Goal: Information Seeking & Learning: Learn about a topic

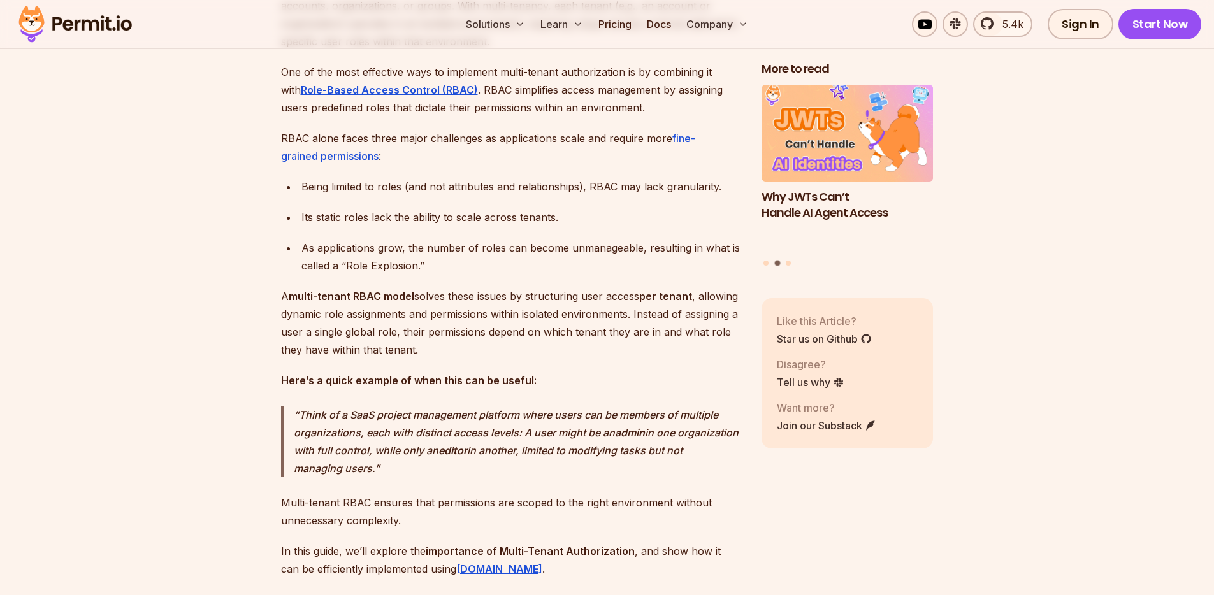
scroll to position [875, 0]
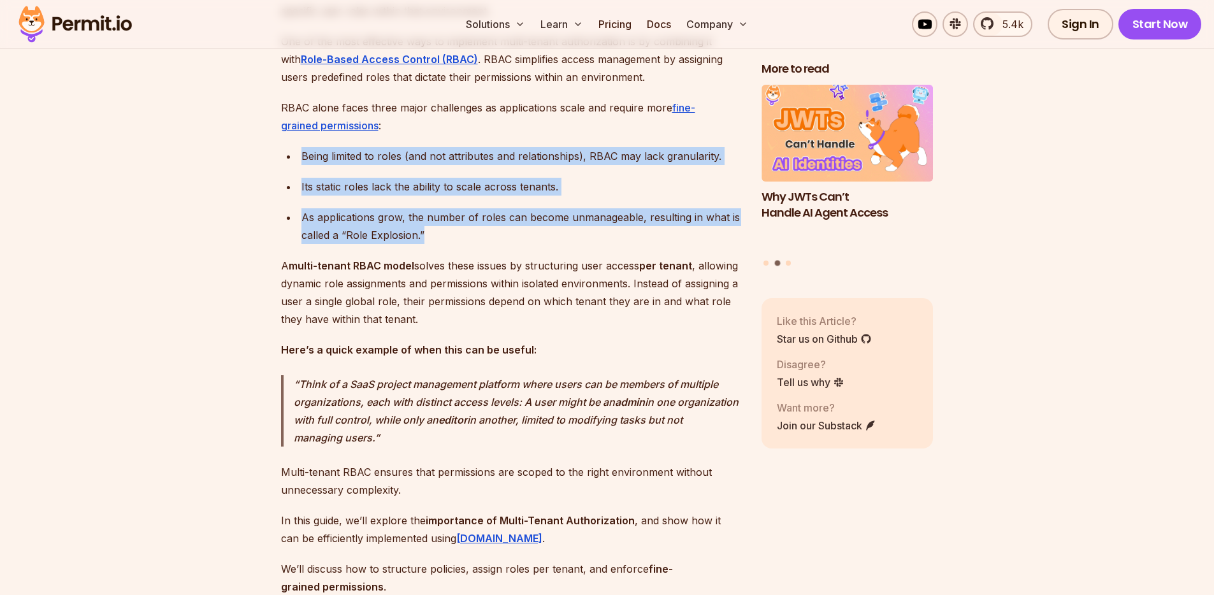
drag, startPoint x: 617, startPoint y: 137, endPoint x: 593, endPoint y: 259, distance: 124.1
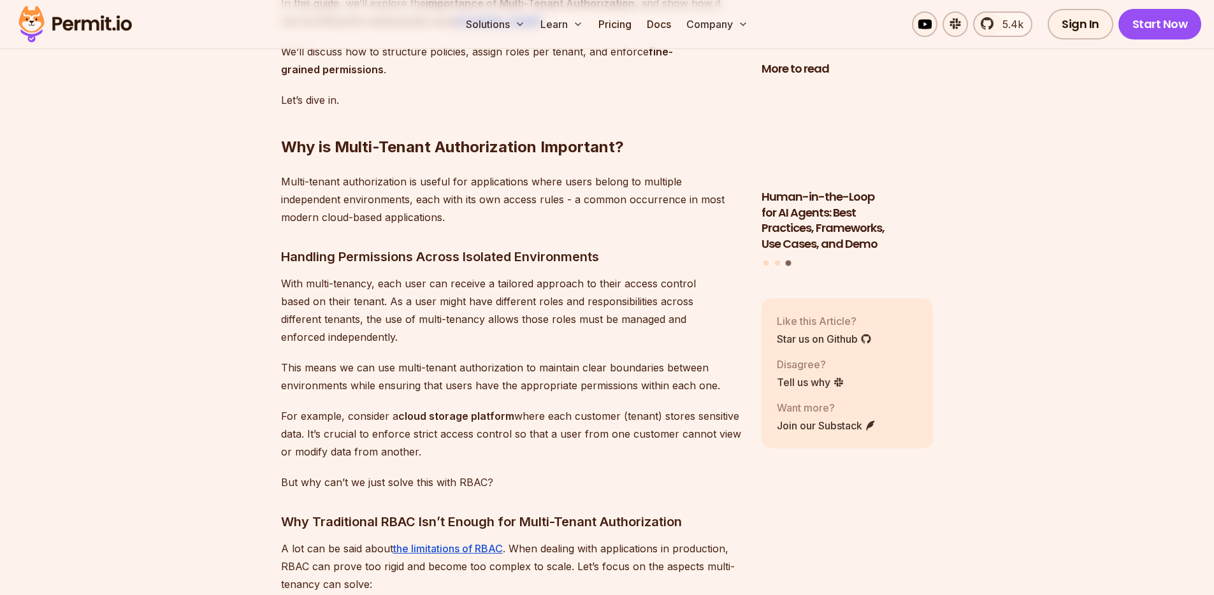
scroll to position [1399, 0]
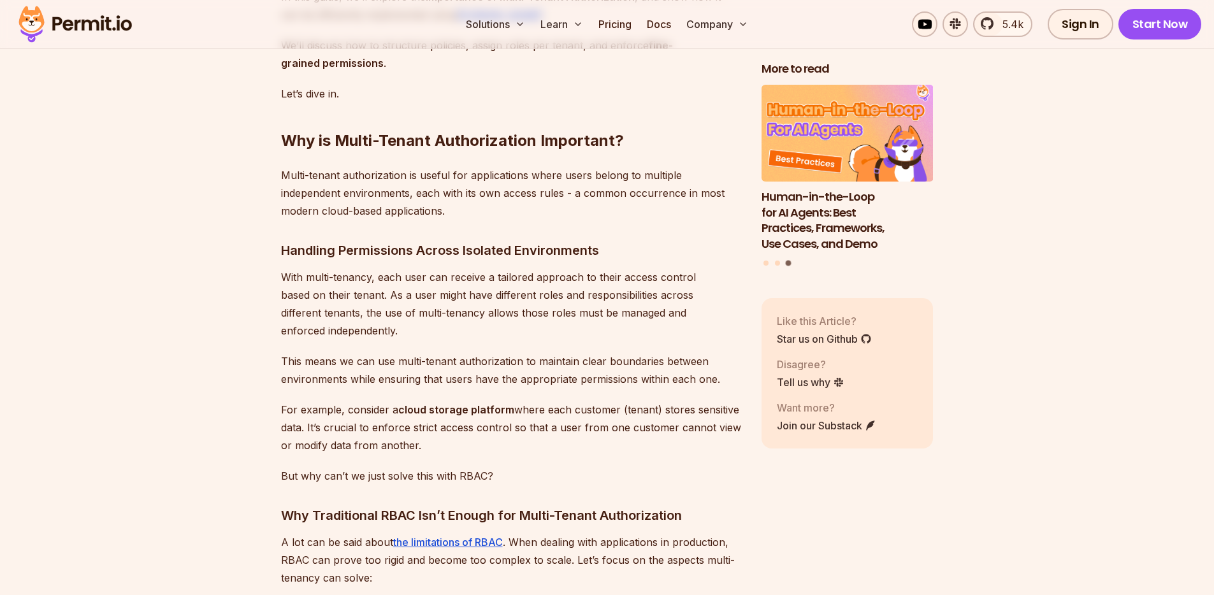
drag, startPoint x: 574, startPoint y: 437, endPoint x: 563, endPoint y: 278, distance: 159.0
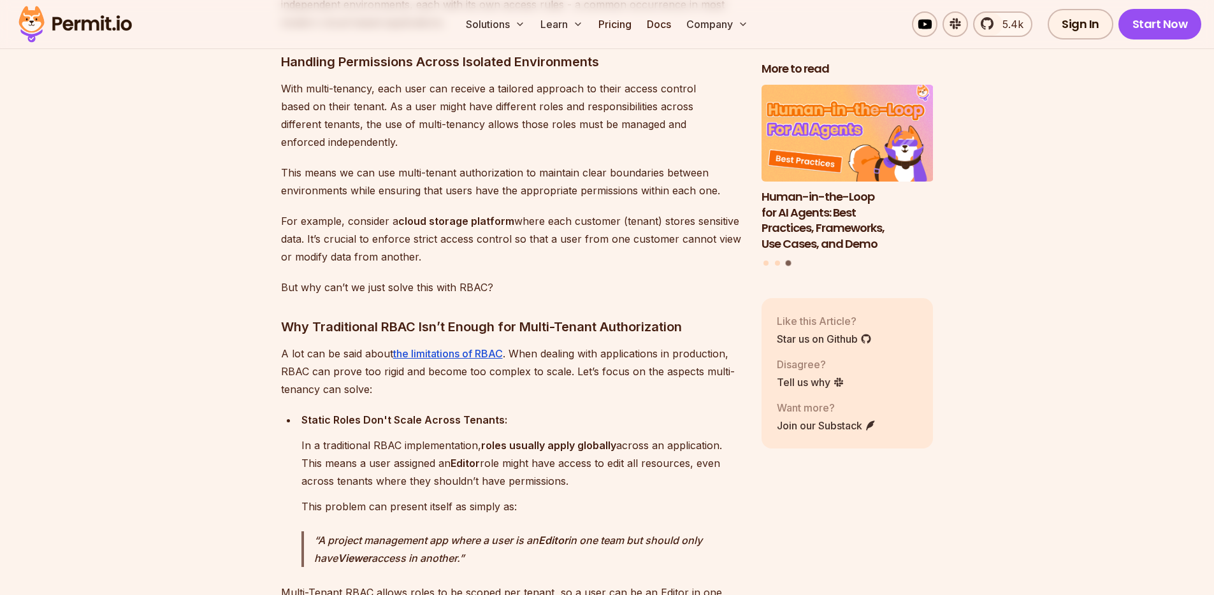
scroll to position [1666, 0]
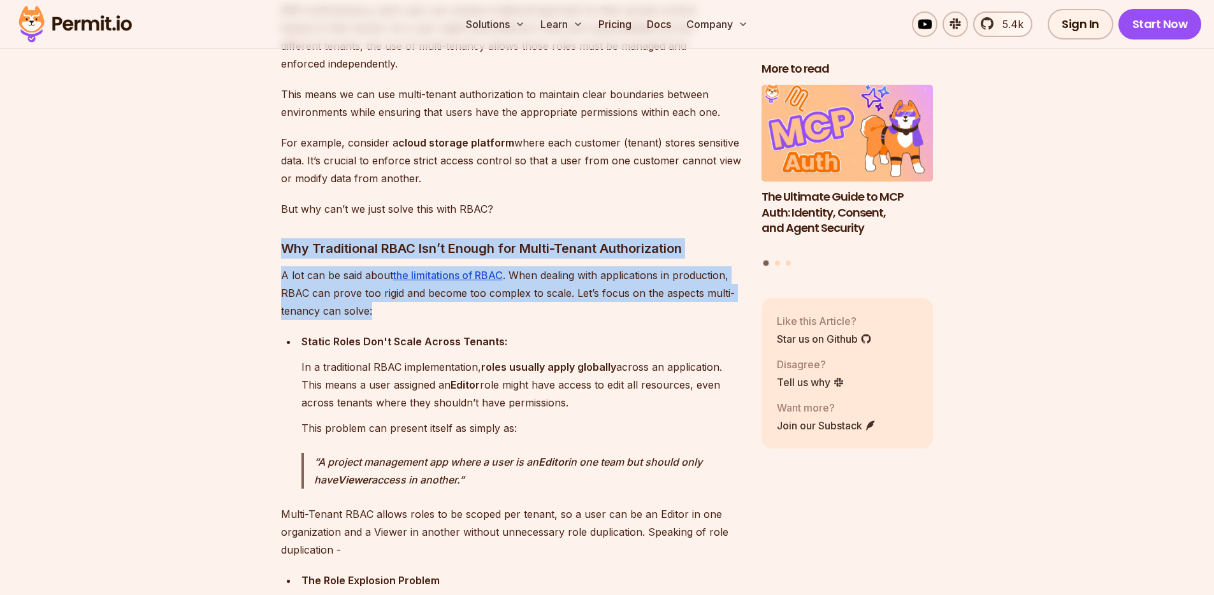
drag, startPoint x: 561, startPoint y: 310, endPoint x: 561, endPoint y: 227, distance: 83.5
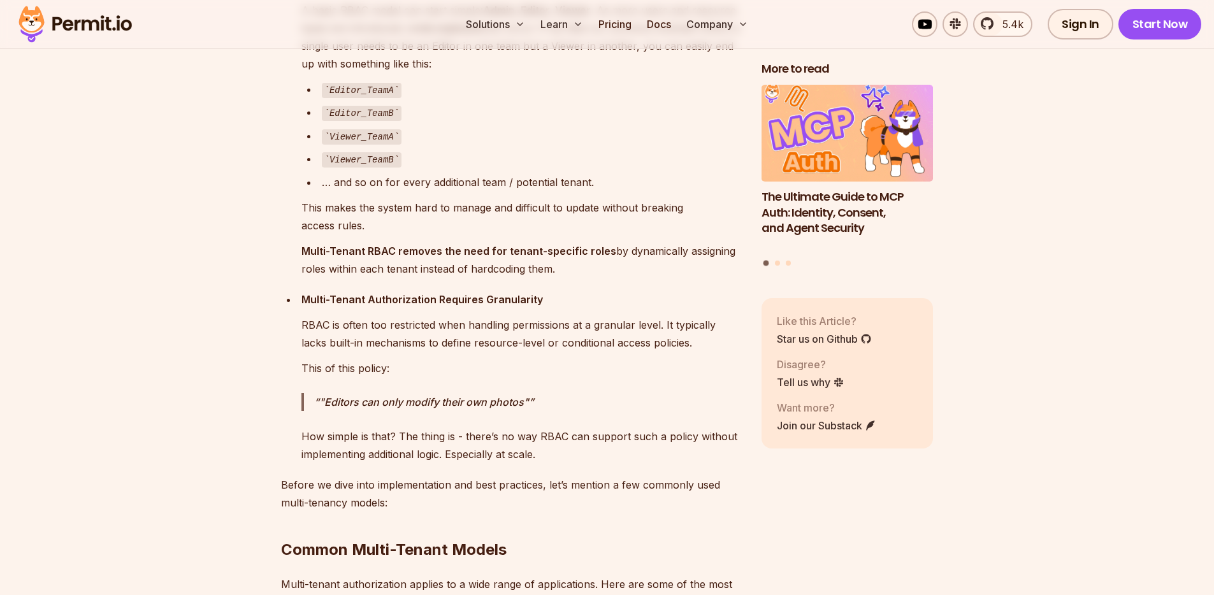
scroll to position [2264, 0]
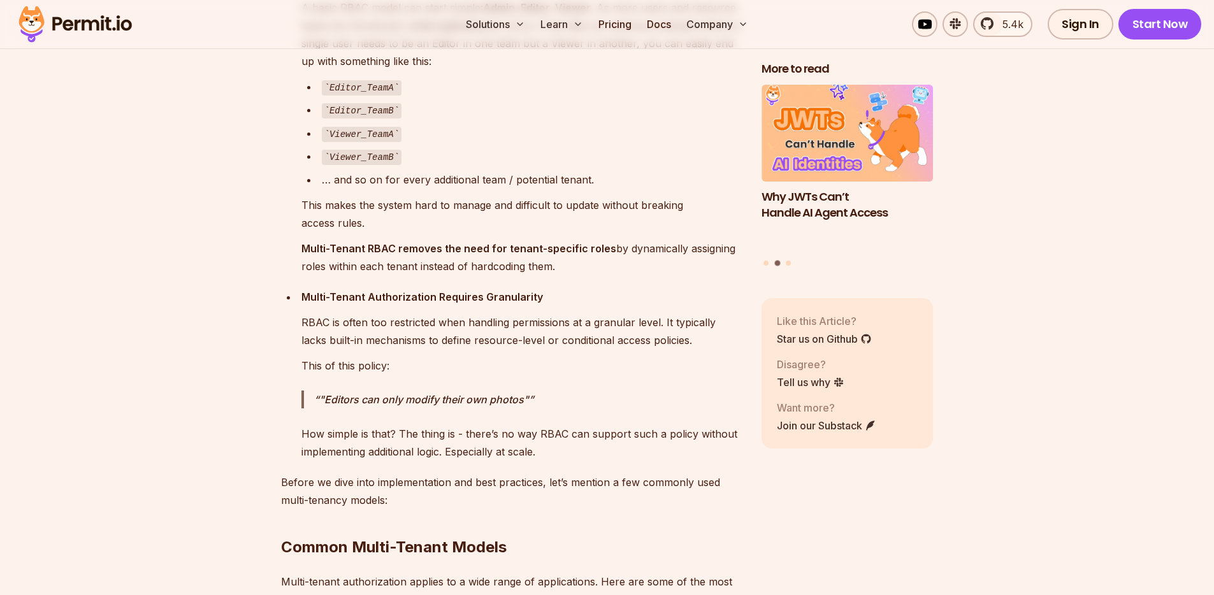
drag, startPoint x: 578, startPoint y: 263, endPoint x: 578, endPoint y: 173, distance: 89.2
click at [578, 173] on li "The Role Explosion Problem A basic RBAC model can start simple: Admin, Editor, …" at bounding box center [519, 124] width 443 height 302
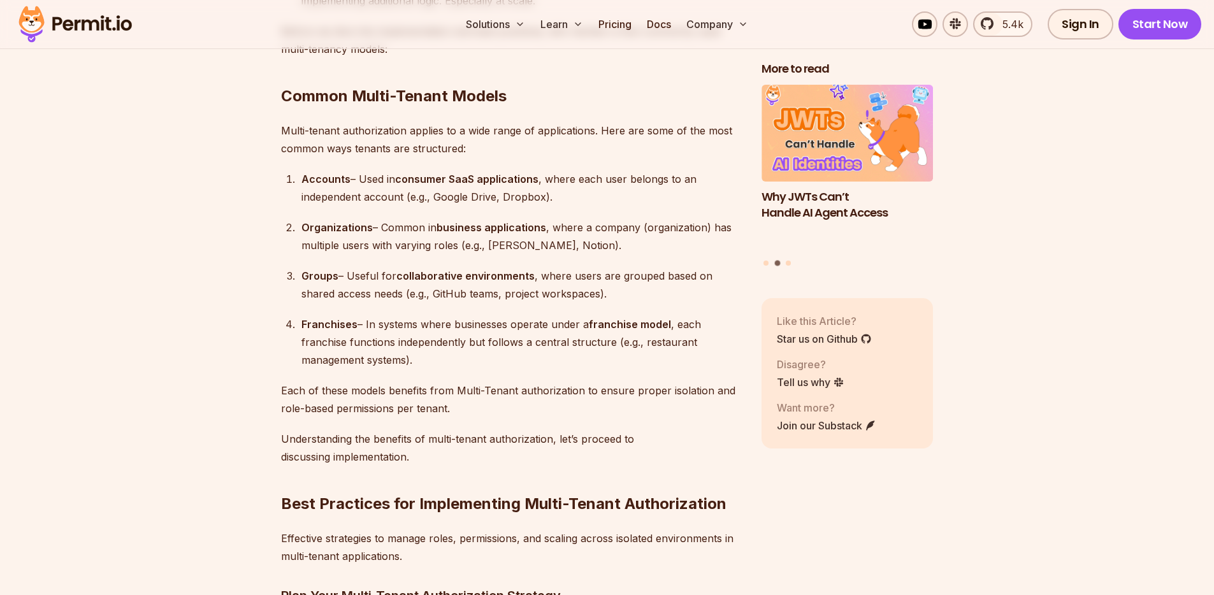
scroll to position [2719, 0]
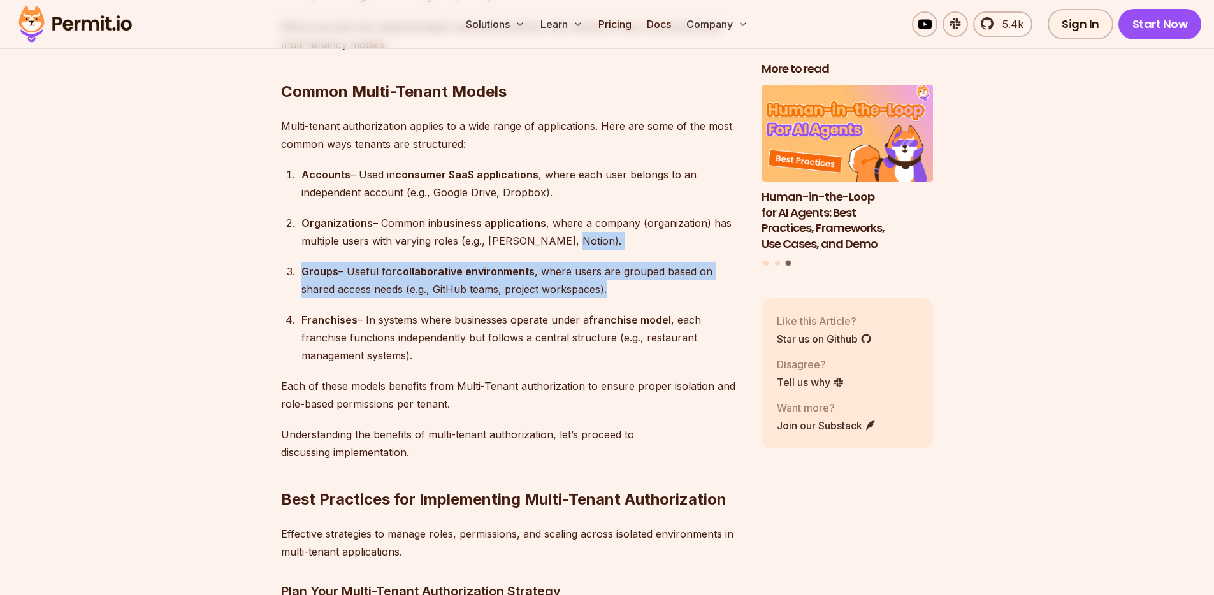
drag, startPoint x: 663, startPoint y: 289, endPoint x: 656, endPoint y: 229, distance: 60.2
click at [656, 229] on ol "Accounts – Used in consumer SaaS applications , where each user belongs to an i…" at bounding box center [511, 265] width 460 height 199
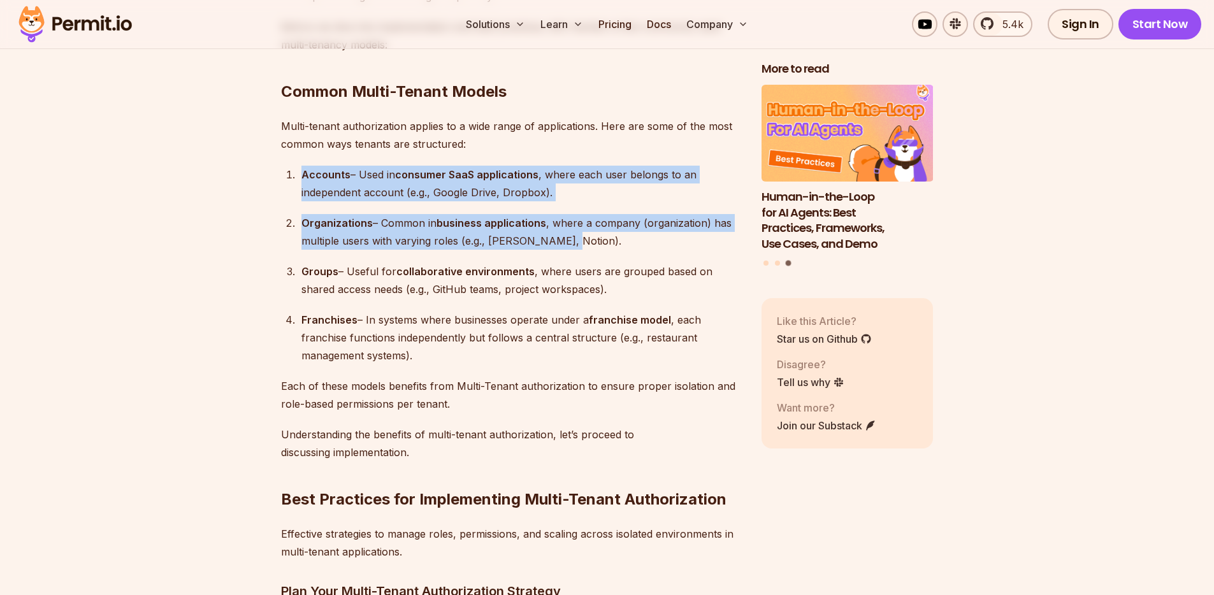
drag, startPoint x: 628, startPoint y: 136, endPoint x: 620, endPoint y: 238, distance: 102.2
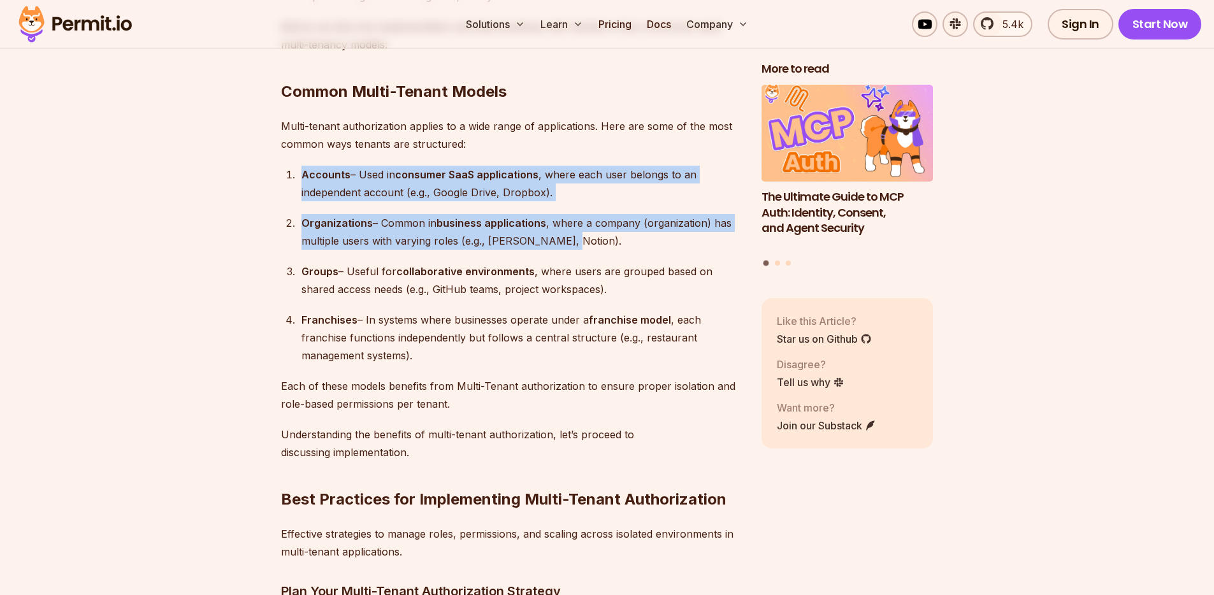
click at [620, 238] on div "Organizations – Common in business applications , where a company (organization…" at bounding box center [521, 232] width 440 height 36
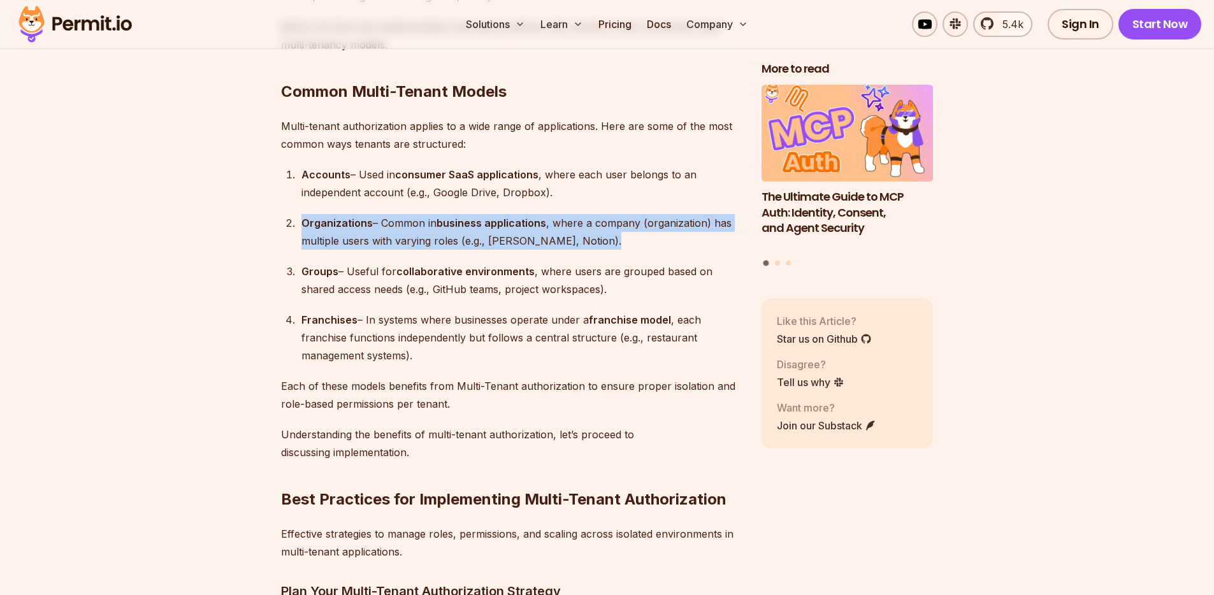
drag, startPoint x: 620, startPoint y: 238, endPoint x: 608, endPoint y: 193, distance: 46.2
click at [608, 193] on ol "Accounts – Used in consumer SaaS applications , where each user belongs to an i…" at bounding box center [511, 265] width 460 height 199
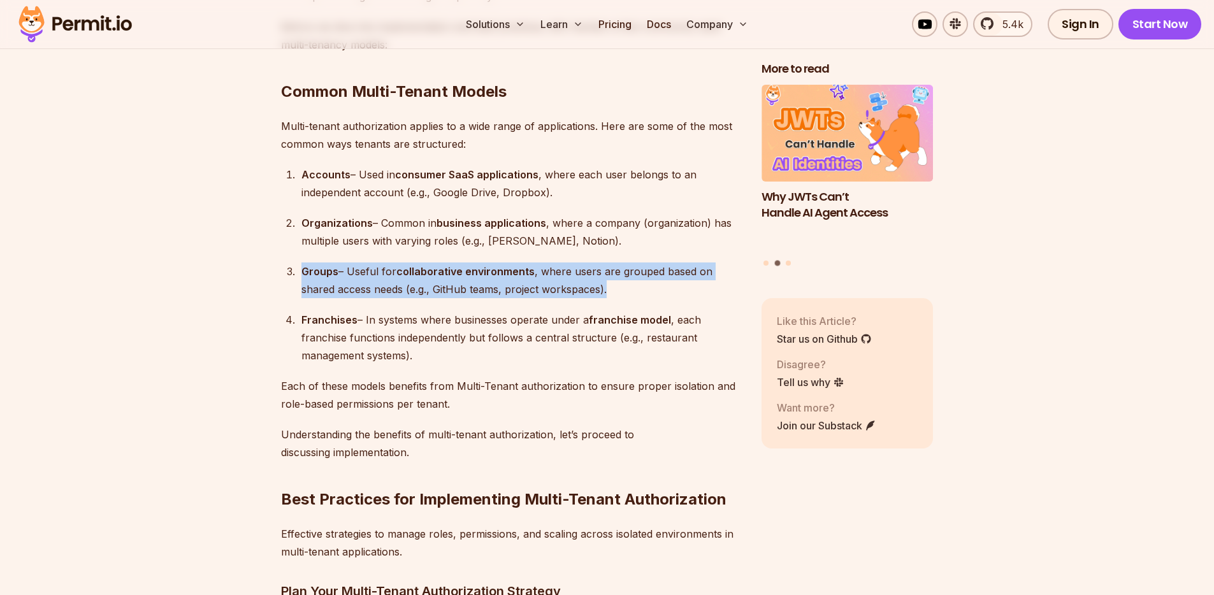
drag, startPoint x: 621, startPoint y: 283, endPoint x: 621, endPoint y: 248, distance: 34.4
click at [621, 248] on ol "Accounts – Used in consumer SaaS applications , where each user belongs to an i…" at bounding box center [511, 265] width 460 height 199
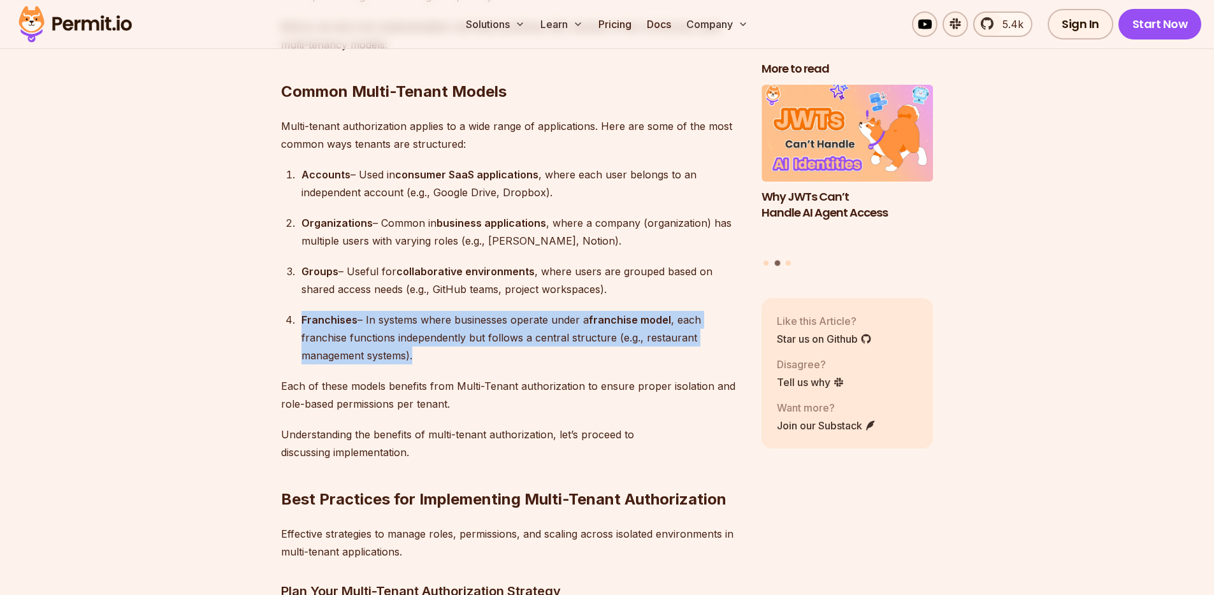
drag, startPoint x: 454, startPoint y: 346, endPoint x: 454, endPoint y: 296, distance: 50.3
click at [454, 296] on ol "Accounts – Used in consumer SaaS applications , where each user belongs to an i…" at bounding box center [511, 265] width 460 height 199
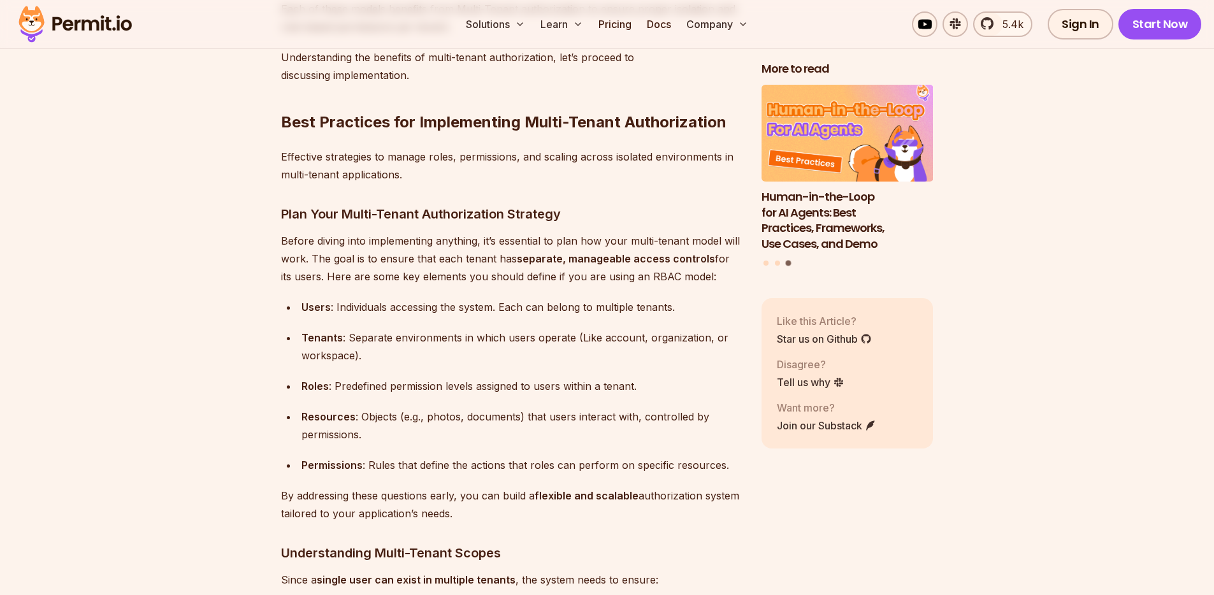
scroll to position [3097, 0]
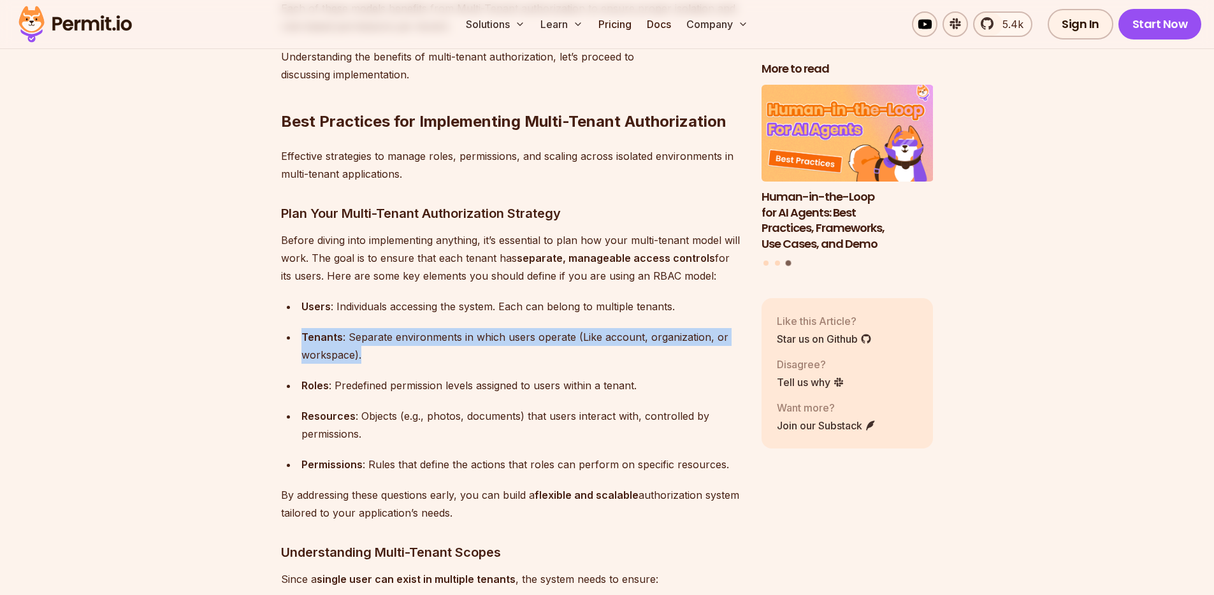
drag, startPoint x: 441, startPoint y: 354, endPoint x: 441, endPoint y: 320, distance: 33.8
click at [441, 320] on ul "Users : Individuals accessing the system. Each can belong to multiple tenants. …" at bounding box center [511, 386] width 460 height 176
click at [466, 349] on div "Tenants : Separate environments in which users operate (Like account, organizat…" at bounding box center [521, 346] width 440 height 36
drag, startPoint x: 466, startPoint y: 349, endPoint x: 460, endPoint y: 315, distance: 34.4
click at [460, 314] on ul "Users : Individuals accessing the system. Each can belong to multiple tenants. …" at bounding box center [511, 386] width 460 height 176
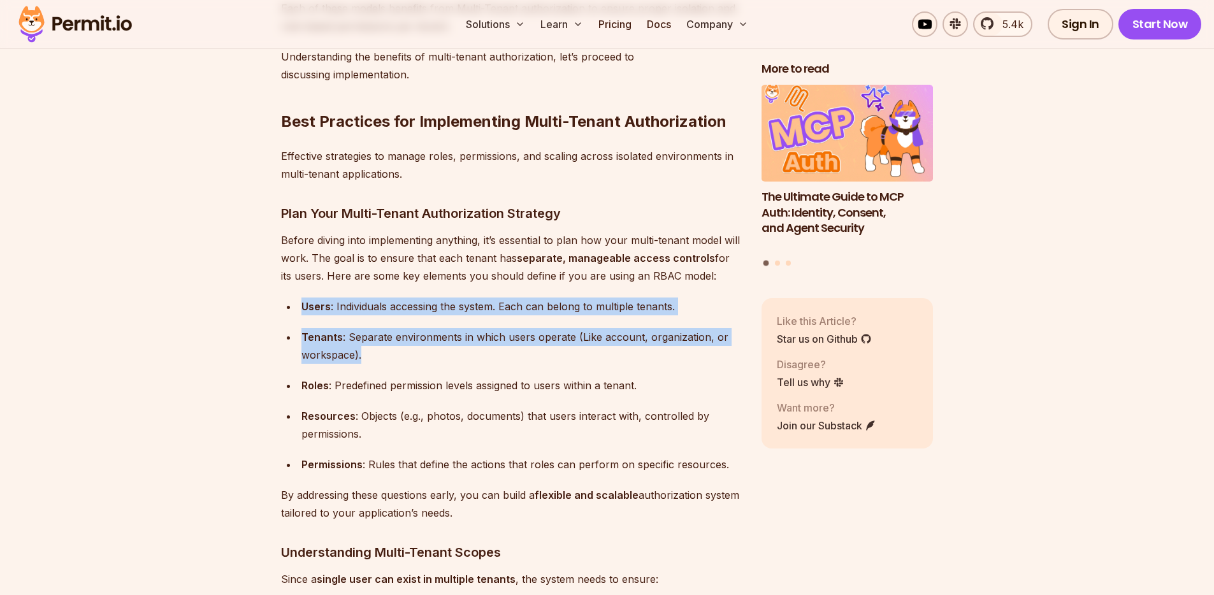
drag, startPoint x: 447, startPoint y: 282, endPoint x: 526, endPoint y: 343, distance: 99.0
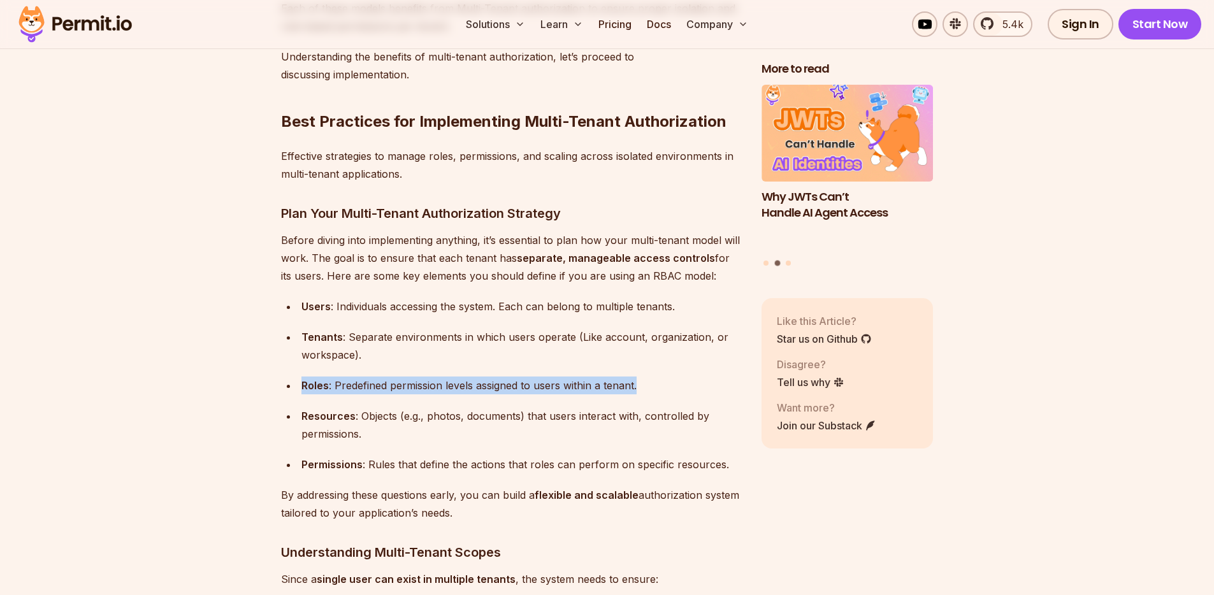
drag, startPoint x: 654, startPoint y: 379, endPoint x: 651, endPoint y: 359, distance: 20.7
click at [651, 359] on ul "Users : Individuals accessing the system. Each can belong to multiple tenants. …" at bounding box center [511, 386] width 460 height 176
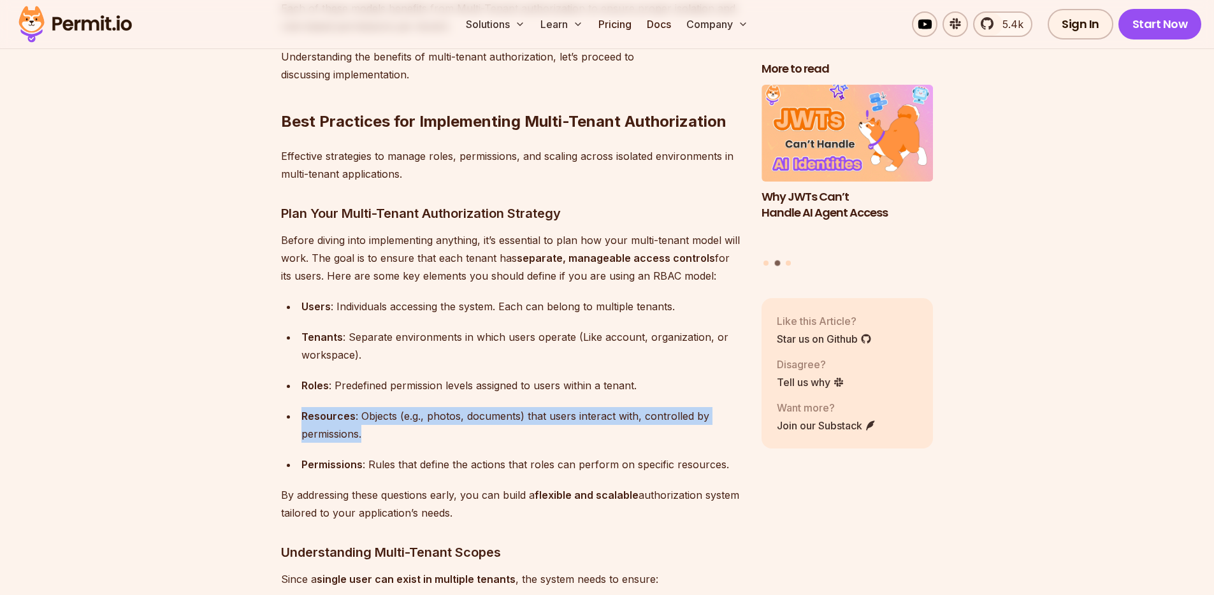
drag, startPoint x: 487, startPoint y: 432, endPoint x: 487, endPoint y: 399, distance: 33.1
click at [487, 399] on ul "Users : Individuals accessing the system. Each can belong to multiple tenants. …" at bounding box center [511, 386] width 460 height 176
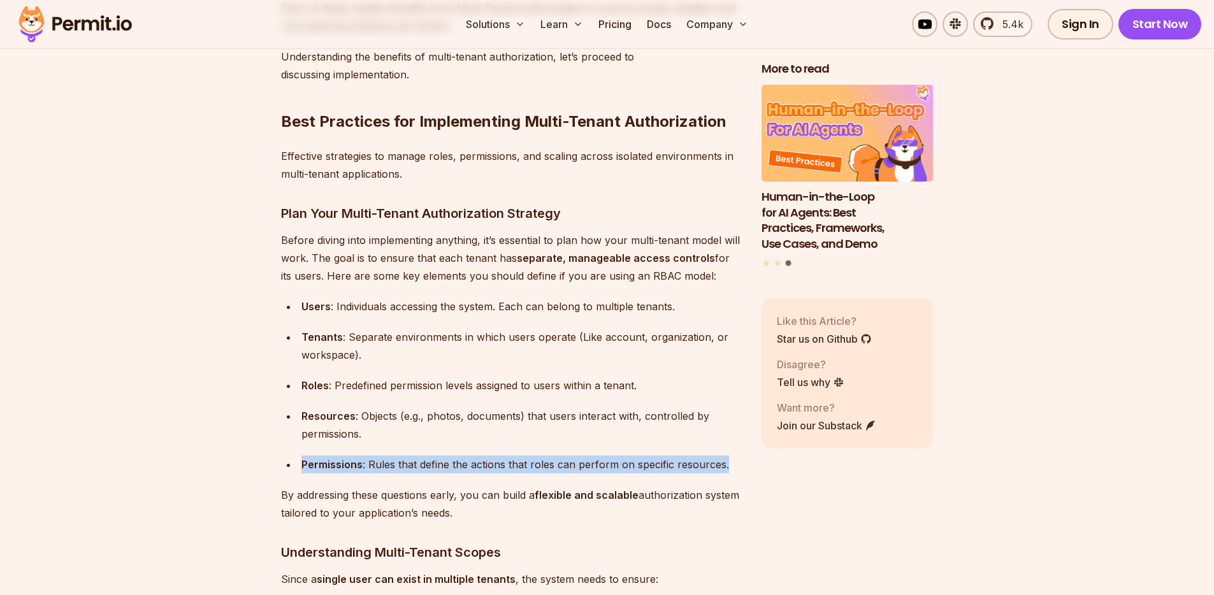
drag, startPoint x: 735, startPoint y: 461, endPoint x: 645, endPoint y: 431, distance: 94.9
click at [645, 431] on ul "Users : Individuals accessing the system. Each can belong to multiple tenants. …" at bounding box center [511, 386] width 460 height 176
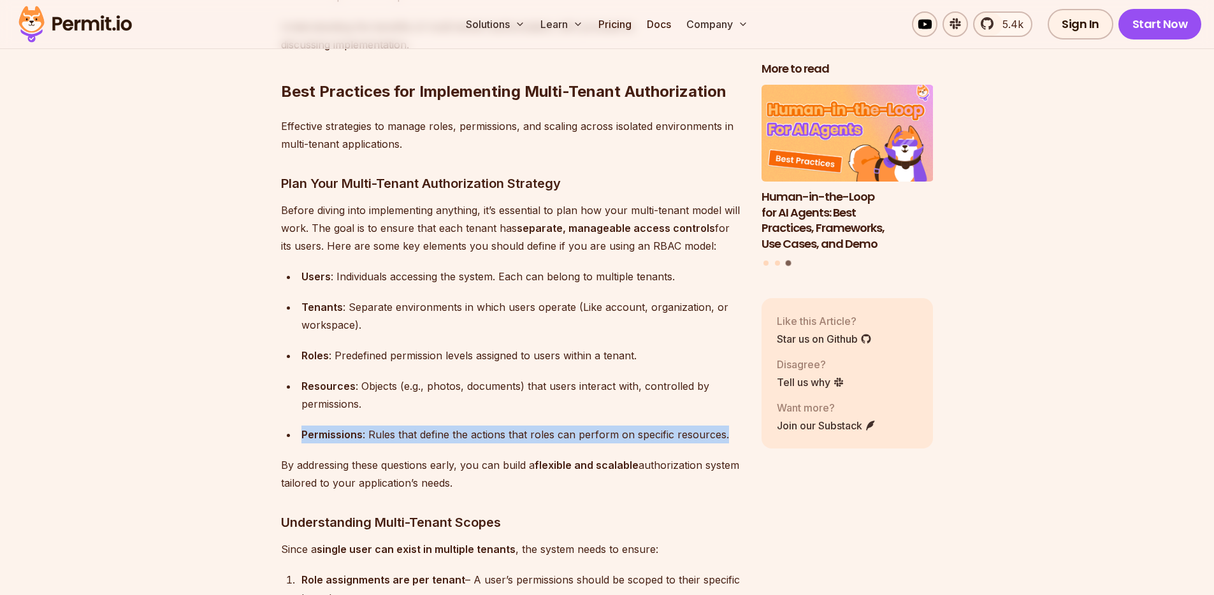
scroll to position [3198, 0]
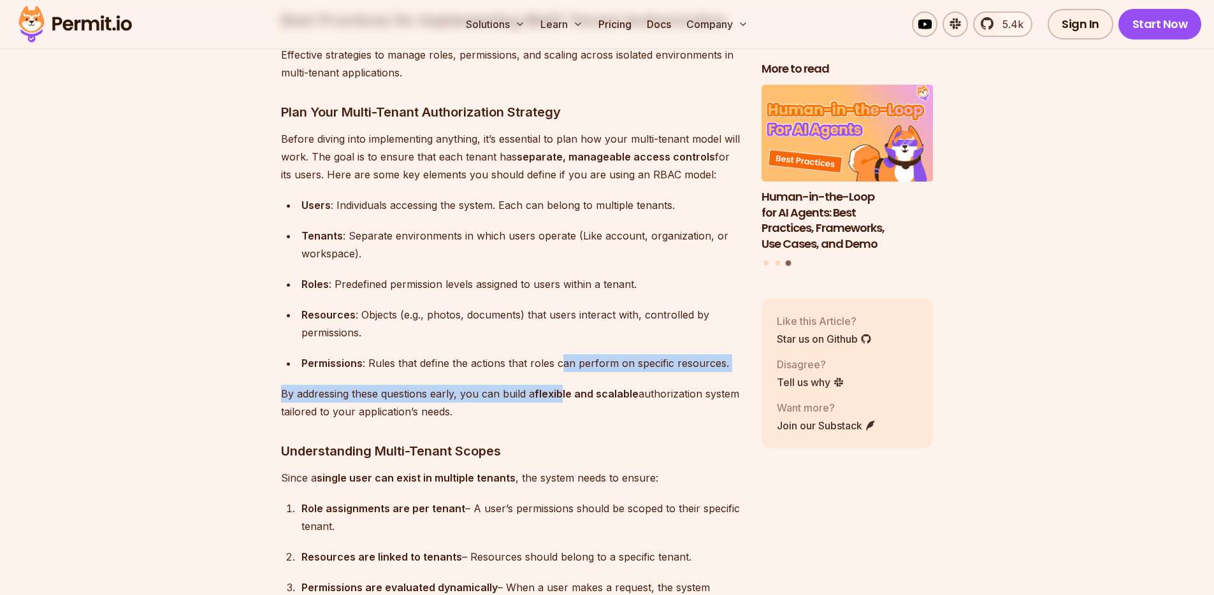
drag, startPoint x: 561, startPoint y: 389, endPoint x: 561, endPoint y: 372, distance: 16.6
drag, startPoint x: 561, startPoint y: 399, endPoint x: 556, endPoint y: 373, distance: 26.1
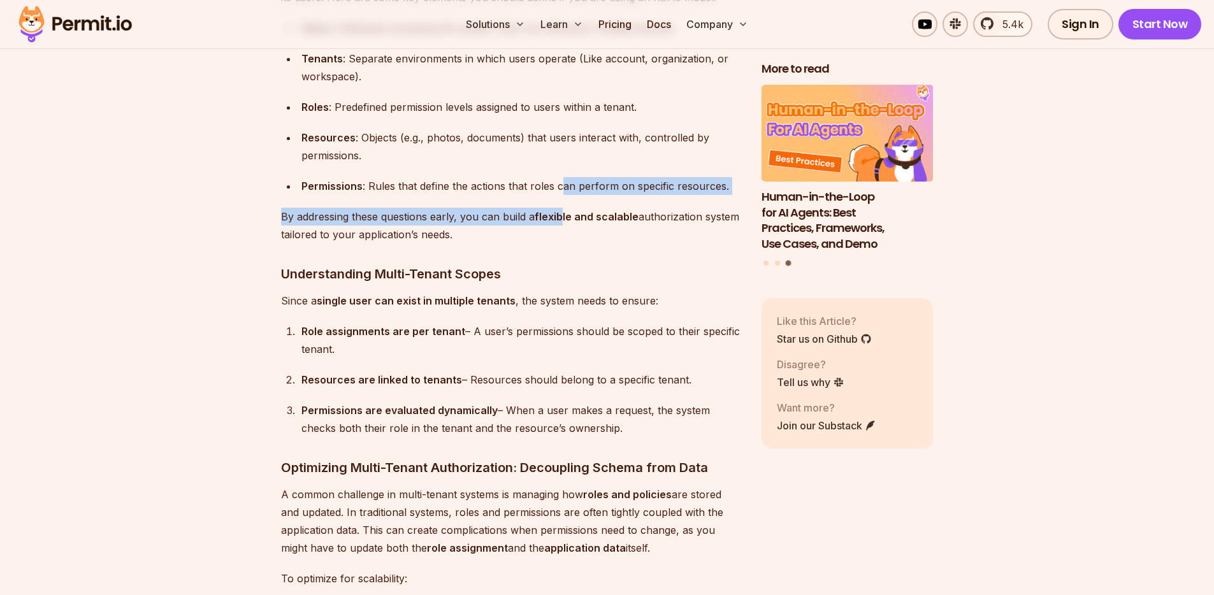
scroll to position [3377, 0]
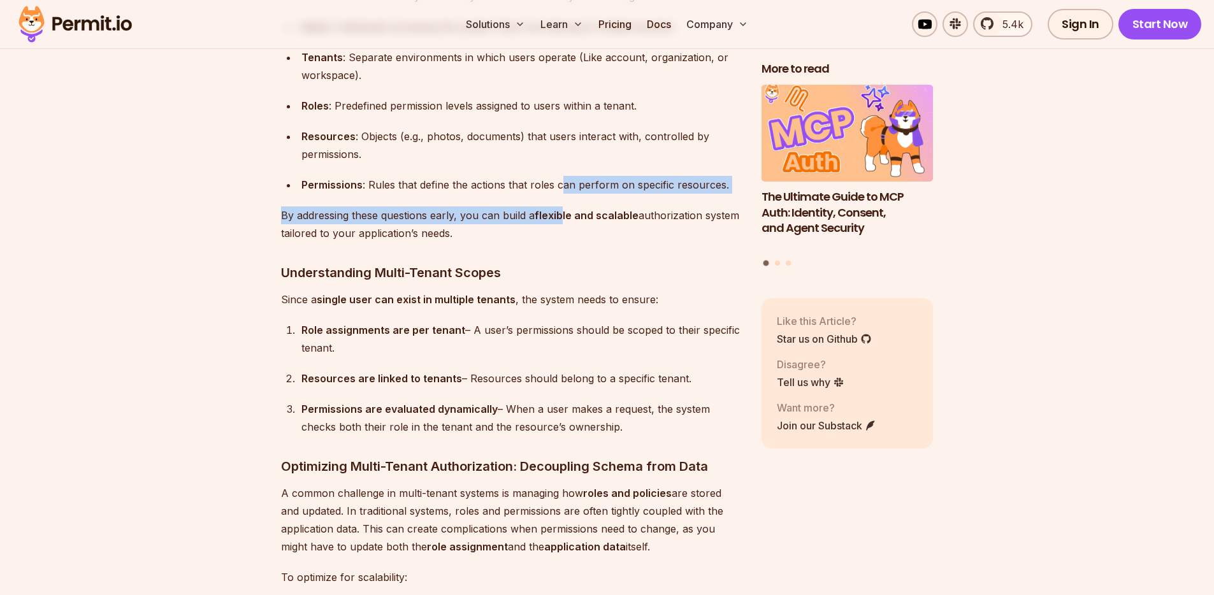
drag, startPoint x: 500, startPoint y: 243, endPoint x: 626, endPoint y: 429, distance: 225.0
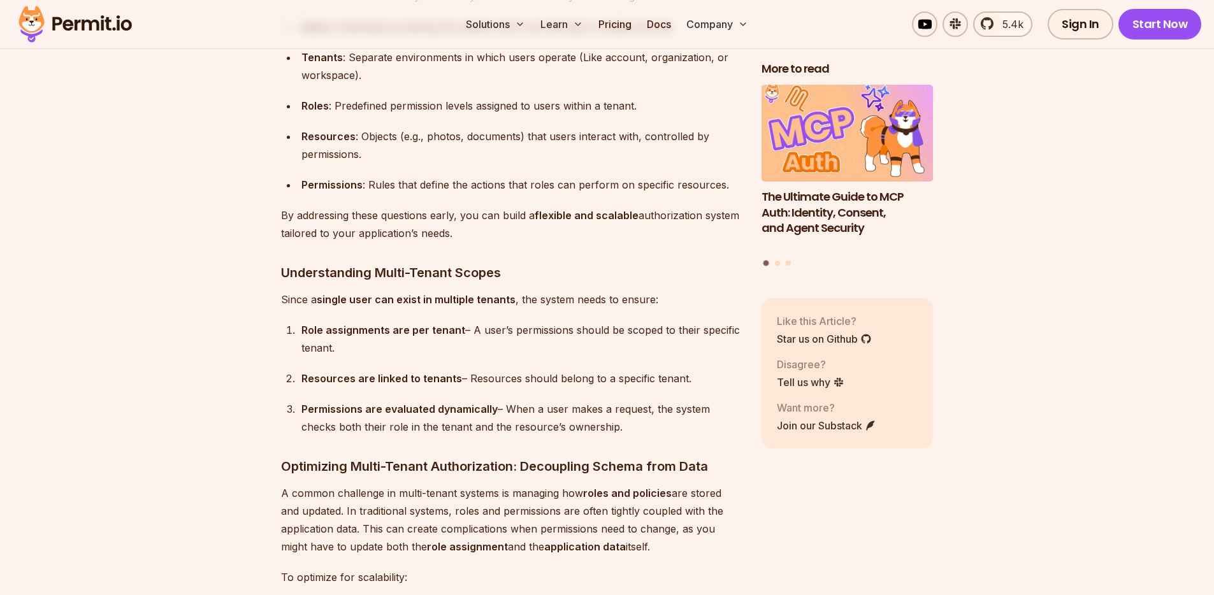
click at [478, 342] on div "Role assignments are per tenant – A user’s permissions should be scoped to thei…" at bounding box center [521, 339] width 440 height 36
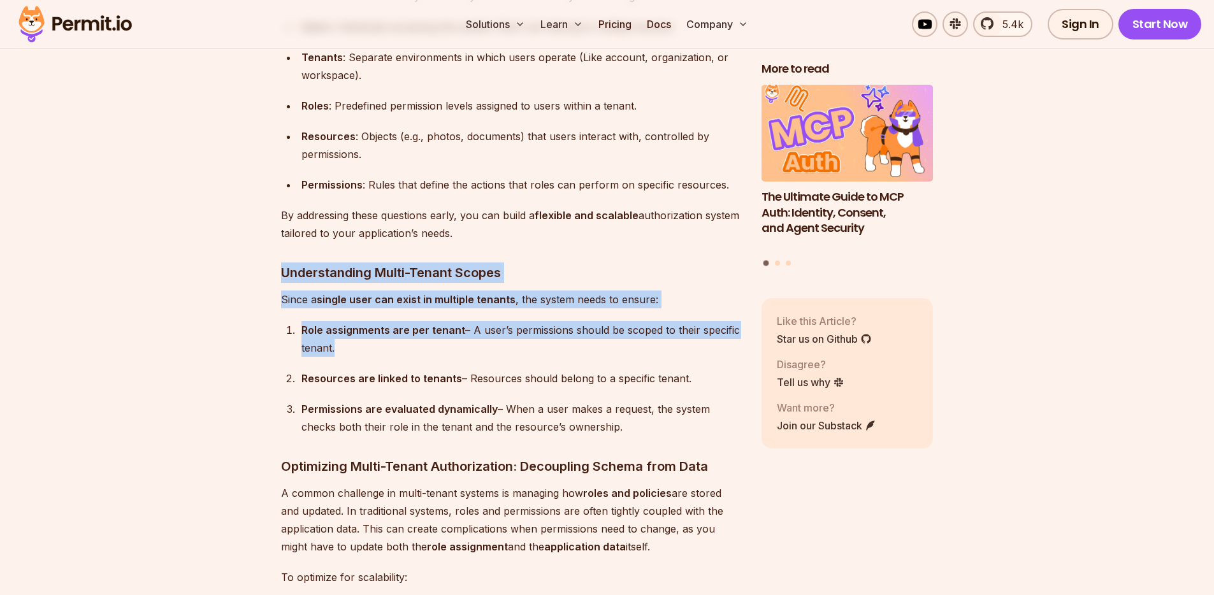
drag, startPoint x: 478, startPoint y: 342, endPoint x: 391, endPoint y: 243, distance: 132.2
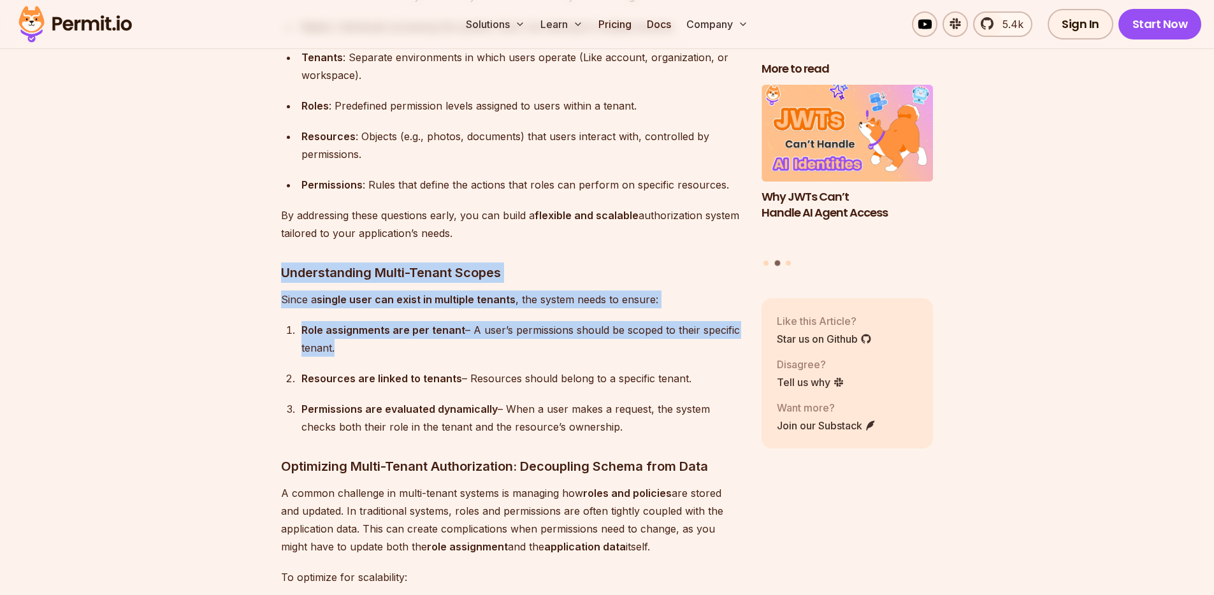
drag, startPoint x: 677, startPoint y: 419, endPoint x: 574, endPoint y: 246, distance: 201.7
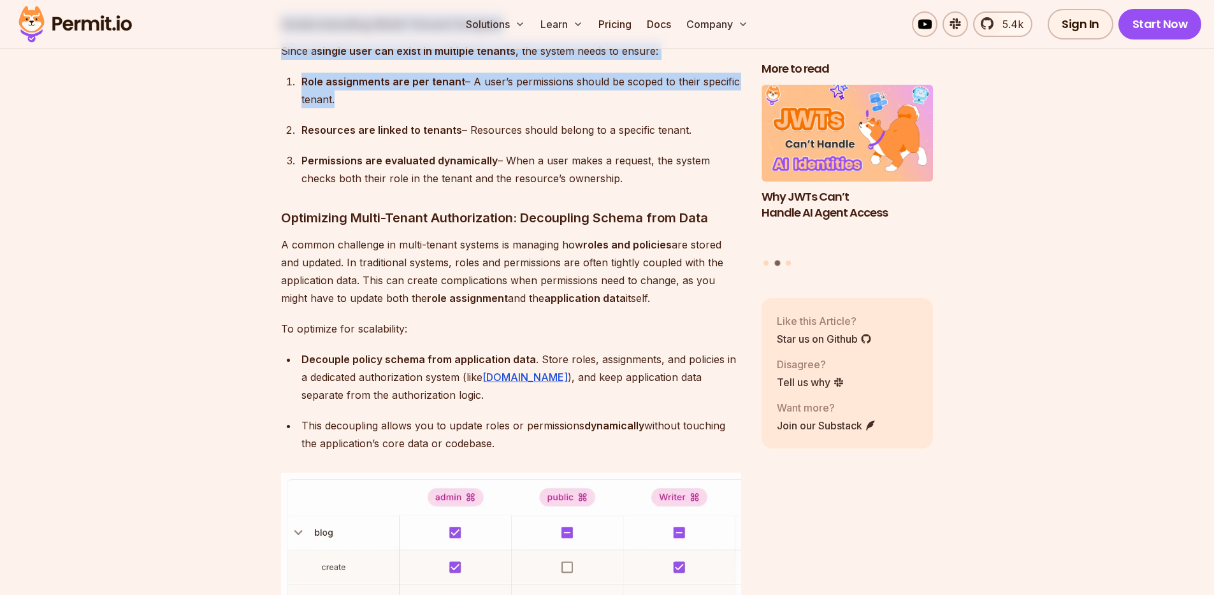
scroll to position [3629, 0]
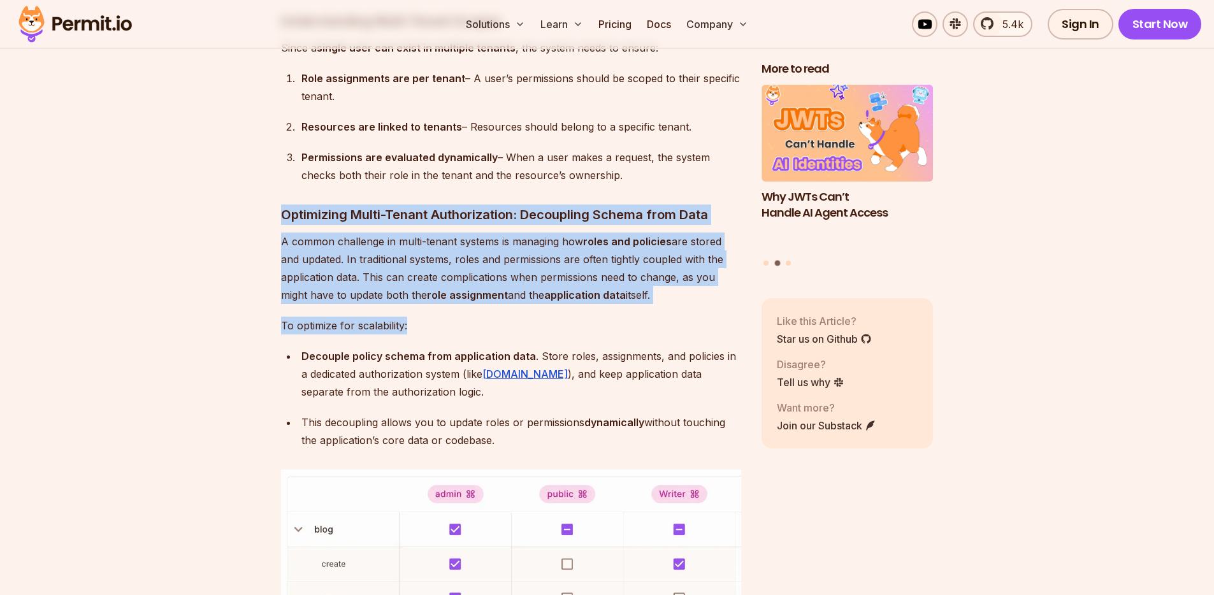
drag, startPoint x: 469, startPoint y: 320, endPoint x: 467, endPoint y: 198, distance: 121.7
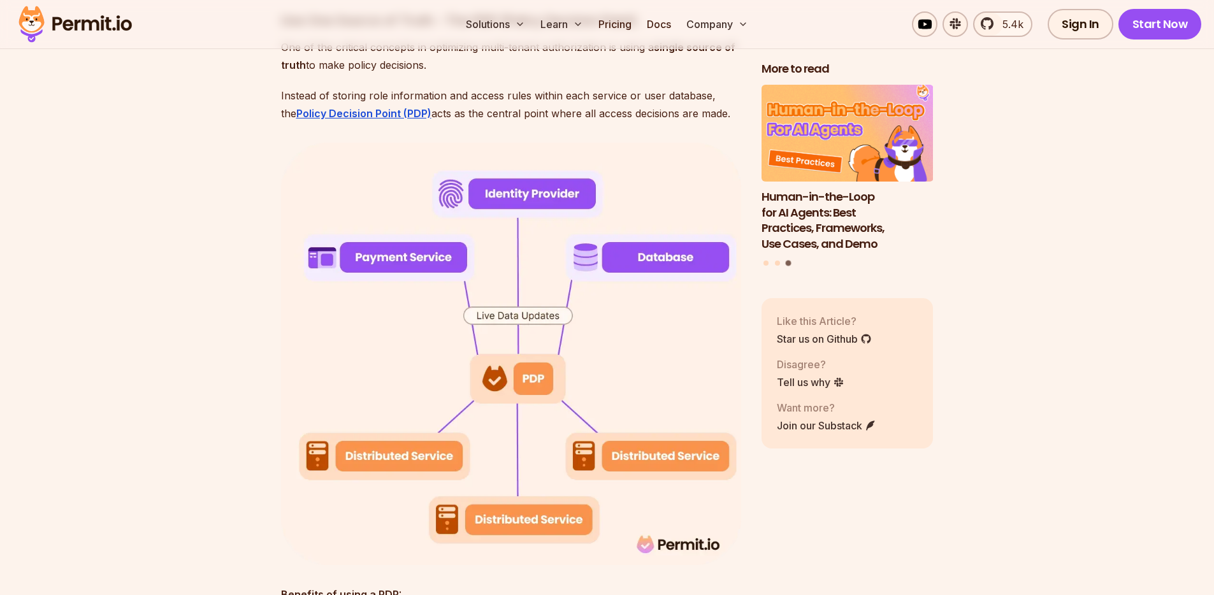
scroll to position [4549, 0]
